Goal: Find specific fact: Find specific fact

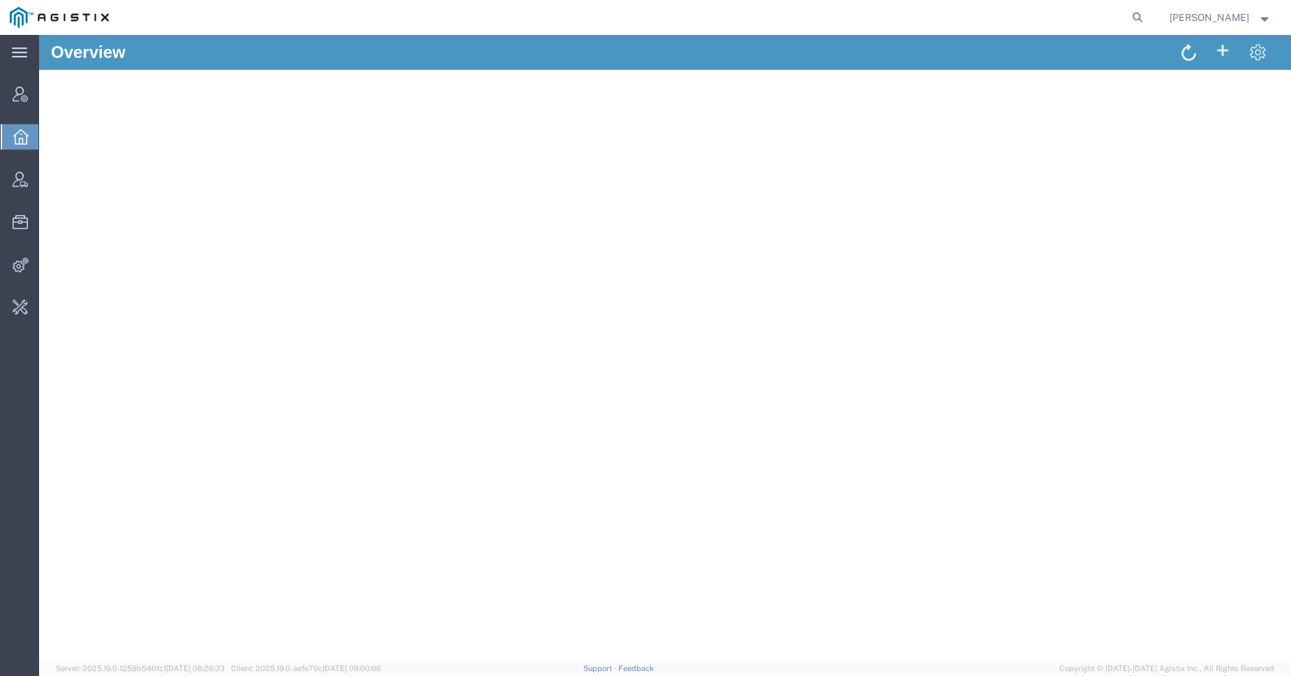
click at [97, 662] on agx-app-version "Server: 2025.19.0-1259b540fc1 [DATE] 08:26:33 Client: 2025.19.0-aefe70c [DATE] …" at bounding box center [665, 668] width 1252 height 15
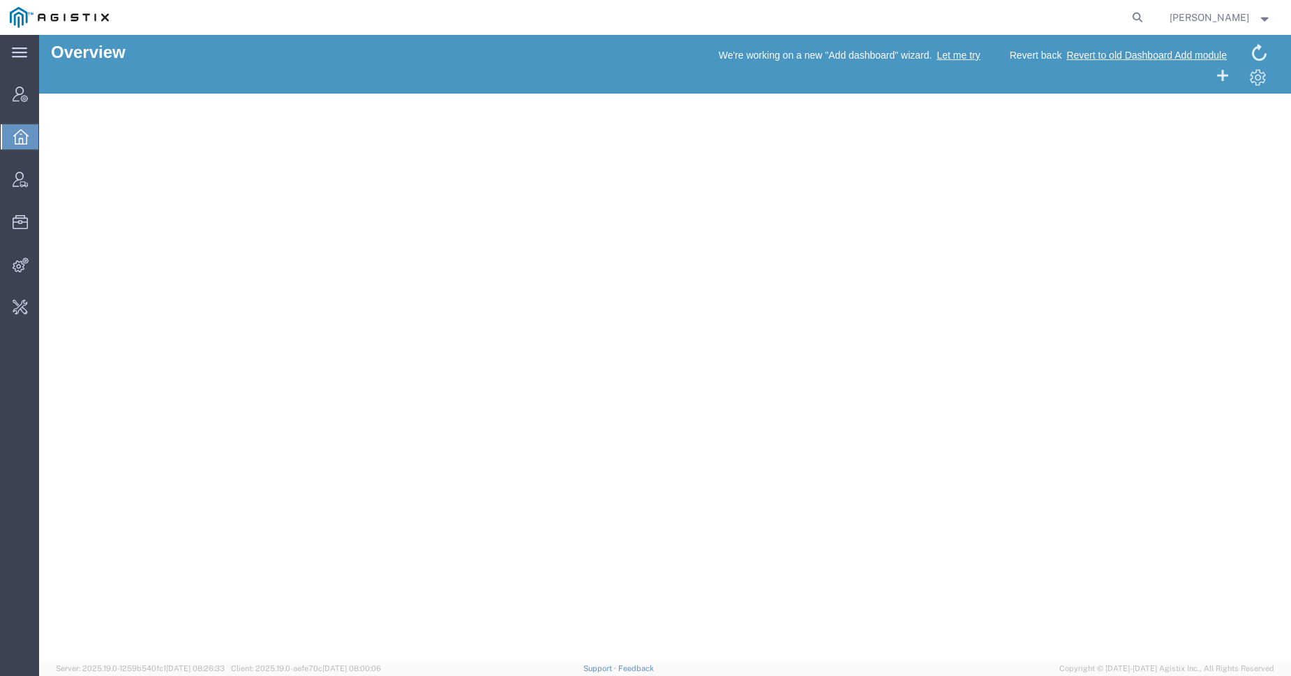
click at [107, 667] on span "Server: 2025.19.0-1259b540fc1 [DATE] 08:26:33" at bounding box center [140, 668] width 169 height 8
drag, startPoint x: 93, startPoint y: 667, endPoint x: 362, endPoint y: 669, distance: 268.7
click at [362, 669] on span "Server: 2025.19.0-1259b540fc1 [DATE] 08:26:33 Client: 2025.19.0-aefe70c [DATE] …" at bounding box center [218, 668] width 325 height 12
click at [362, 668] on span "[DATE] 08:00:06" at bounding box center [351, 668] width 59 height 8
click at [345, 668] on span "[DATE] 08:00:06" at bounding box center [351, 668] width 59 height 8
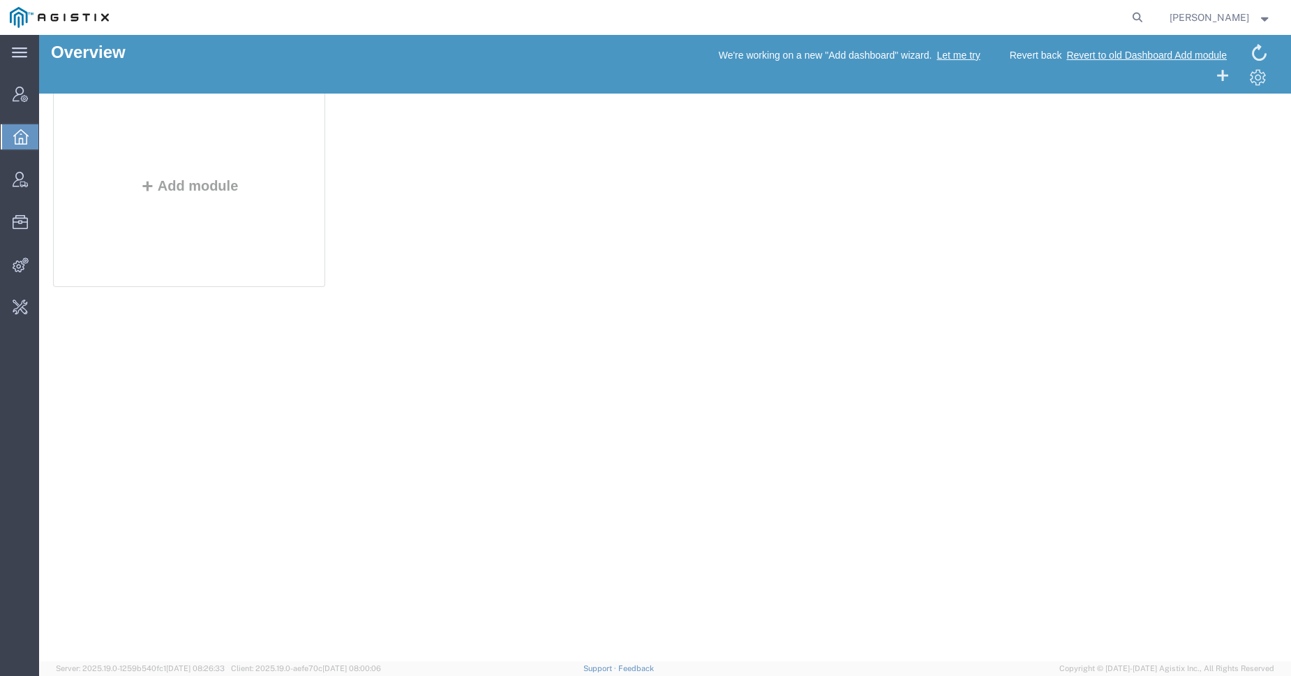
click at [345, 668] on span "[DATE] 08:00:06" at bounding box center [351, 668] width 59 height 8
click at [323, 668] on span "Client: 2025.19.0-aefe70c [DATE] 08:00:06" at bounding box center [306, 668] width 150 height 8
drag, startPoint x: 323, startPoint y: 668, endPoint x: 329, endPoint y: 597, distance: 71.4
click at [323, 668] on span "Client: 2025.19.0-aefe70c [DATE] 08:00:06" at bounding box center [306, 668] width 150 height 8
copy span "aefe70c"
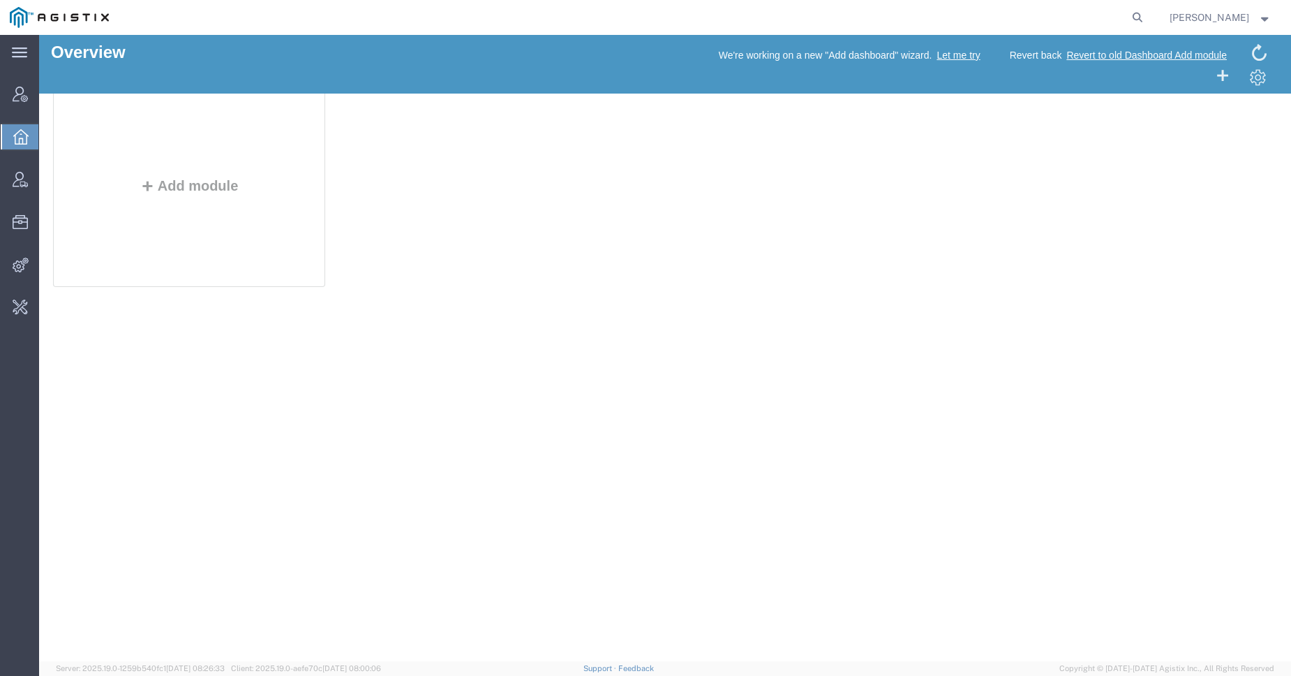
copy span "aefe70c"
